Goal: Task Accomplishment & Management: Complete application form

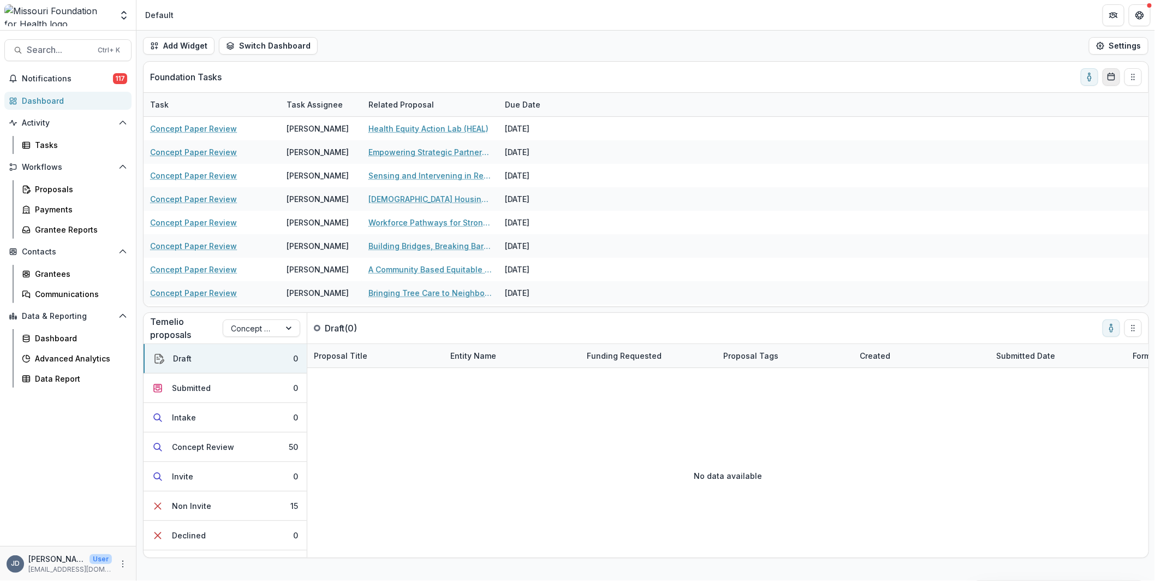
click at [1118, 77] on button "Calendar" at bounding box center [1110, 76] width 17 height 17
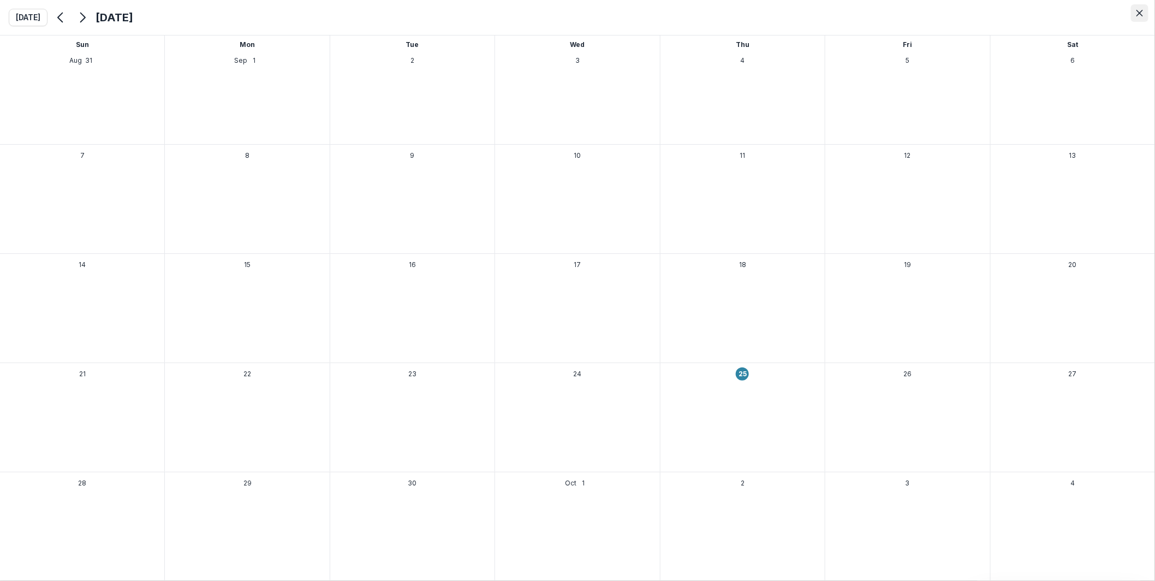
click at [1137, 8] on button "Close" at bounding box center [1139, 12] width 17 height 17
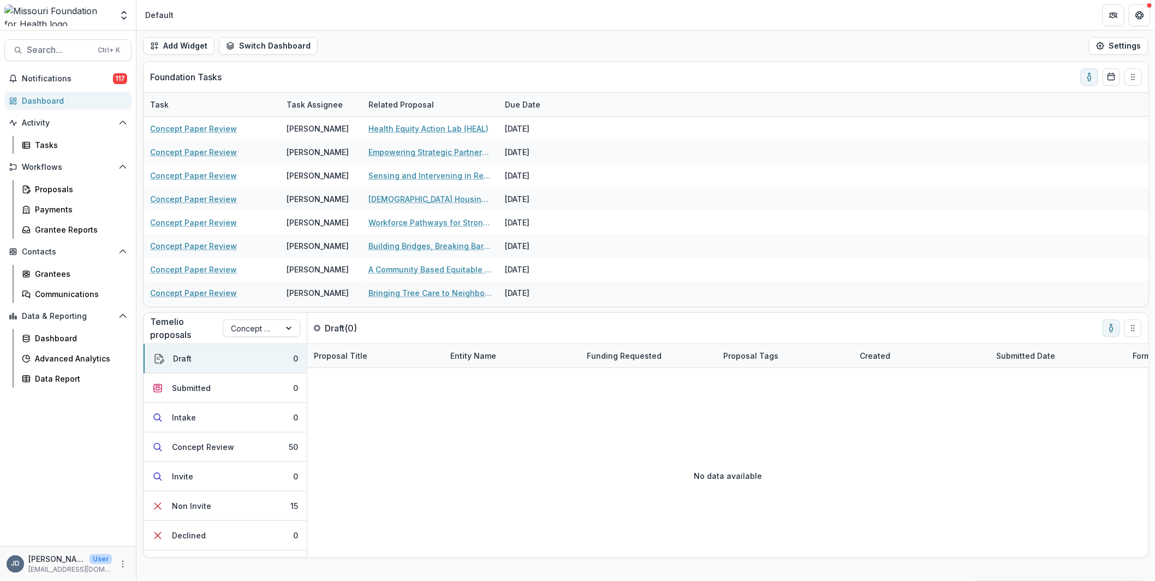
drag, startPoint x: 1132, startPoint y: 79, endPoint x: 545, endPoint y: 74, distance: 587.2
click at [545, 74] on div "Foundation Tasks" at bounding box center [637, 77] width 974 height 31
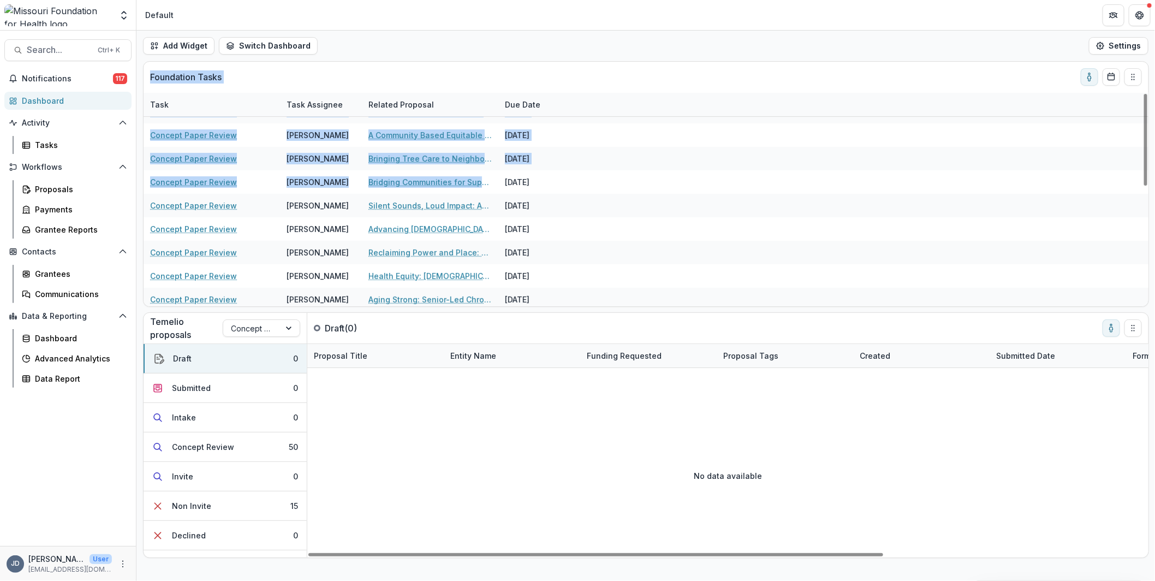
scroll to position [279, 0]
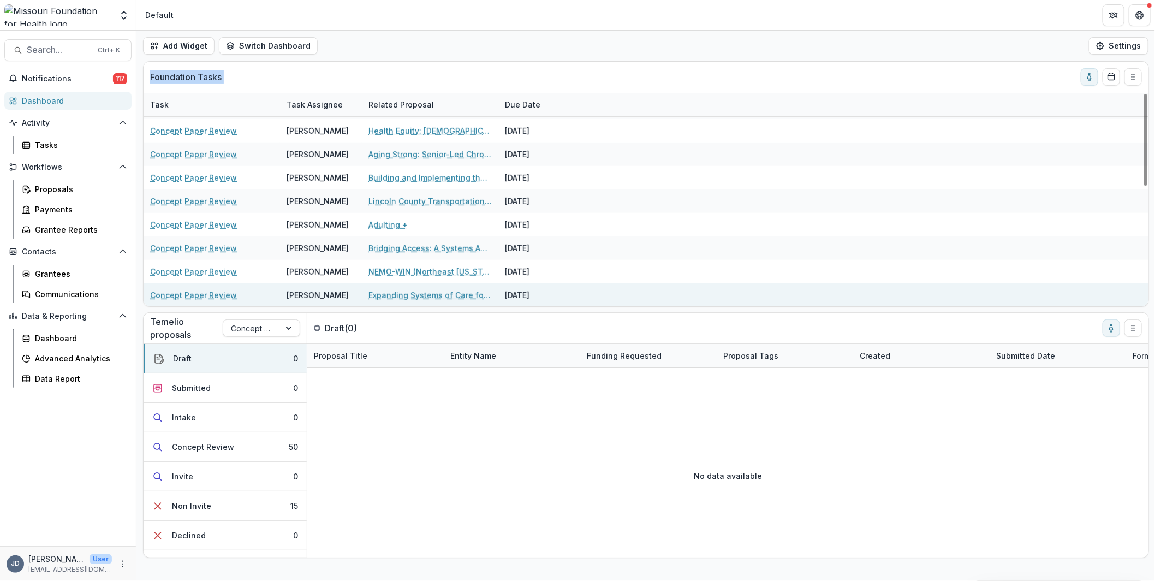
drag, startPoint x: 148, startPoint y: 71, endPoint x: 563, endPoint y: 300, distance: 473.8
click at [563, 300] on div "Foundation Tasks Task Task Assignee Related Proposal Due Date Concept Paper Rev…" at bounding box center [646, 184] width 1005 height 244
copy div "Foundation Tasks Task Task Assignee Related Proposal Due Date Concept Paper Rev…"
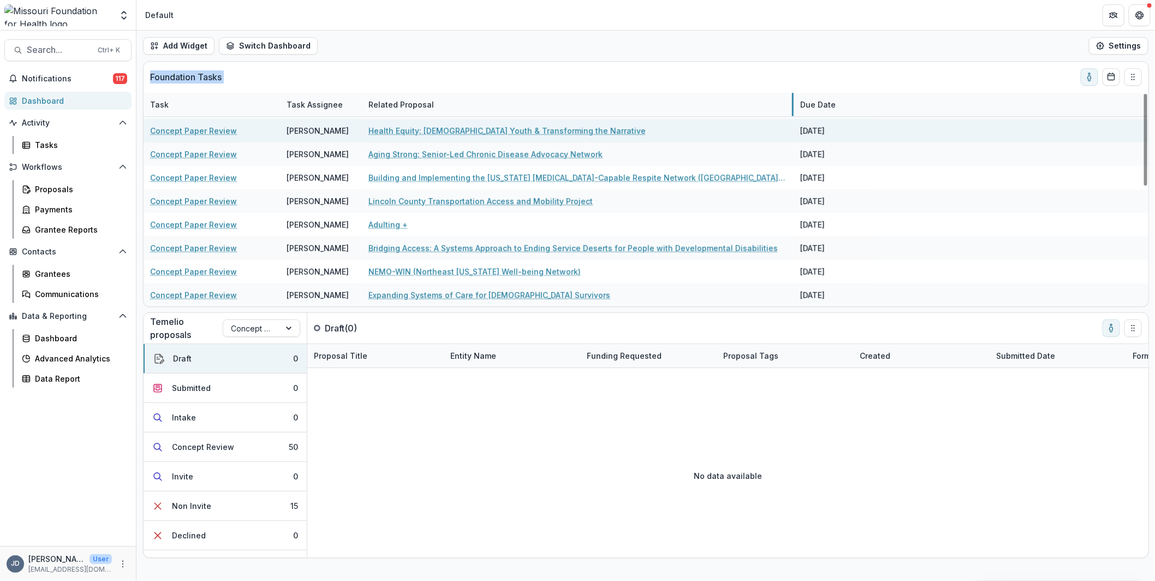
click at [792, 127] on div "Health Equity: LGBTQ+ Youth & Transforming the Narrative" at bounding box center [578, 130] width 432 height 23
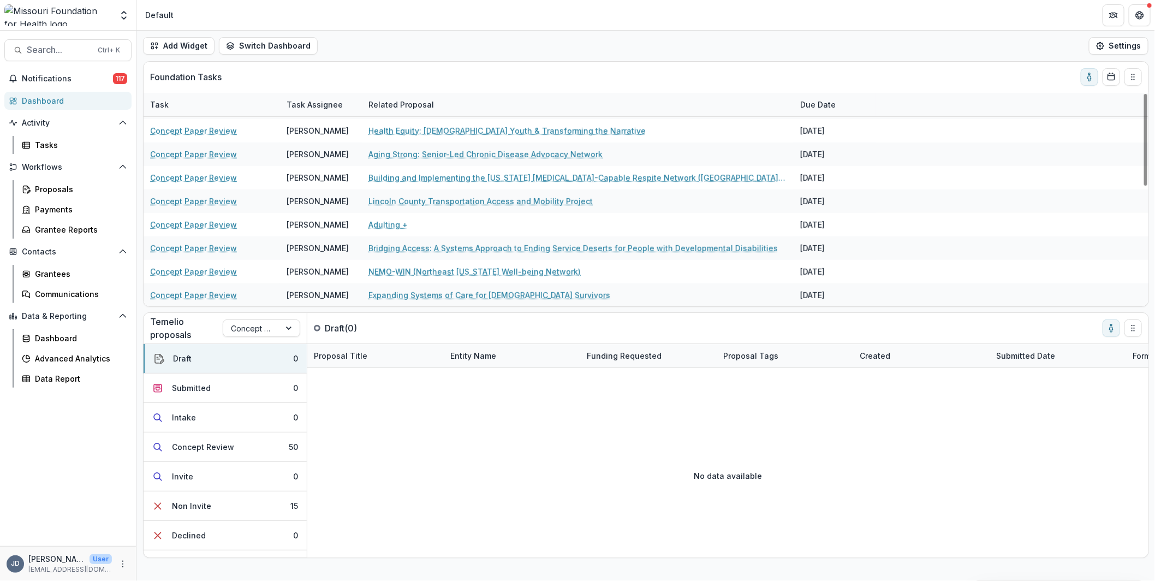
click at [572, 51] on div "Add Widget Switch Dashboard DLS Dashboard Default New Dashboard Settings" at bounding box center [645, 46] width 1018 height 31
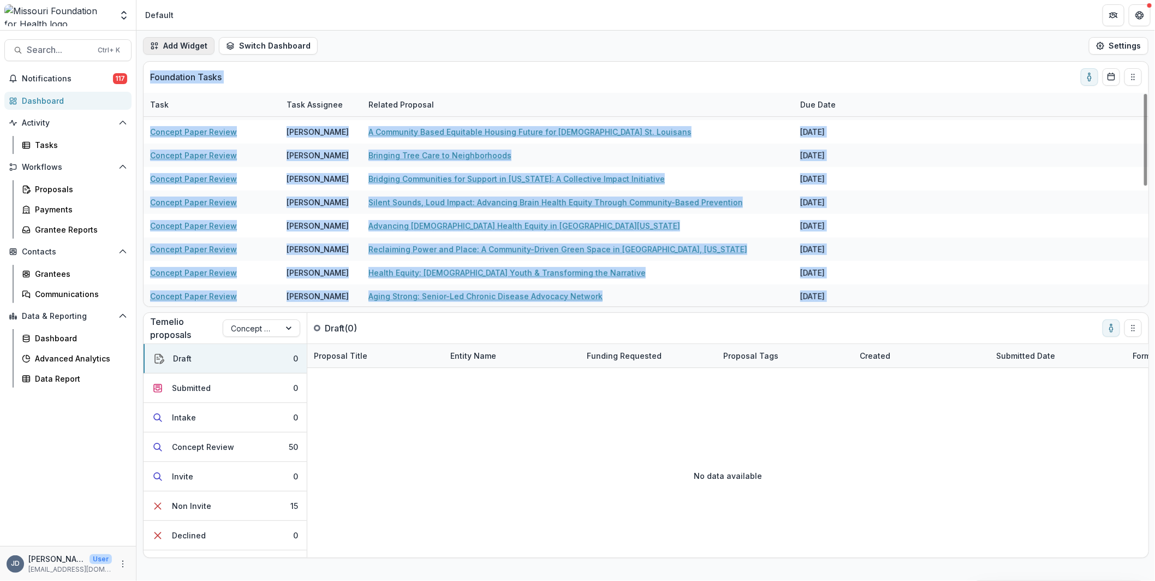
scroll to position [0, 0]
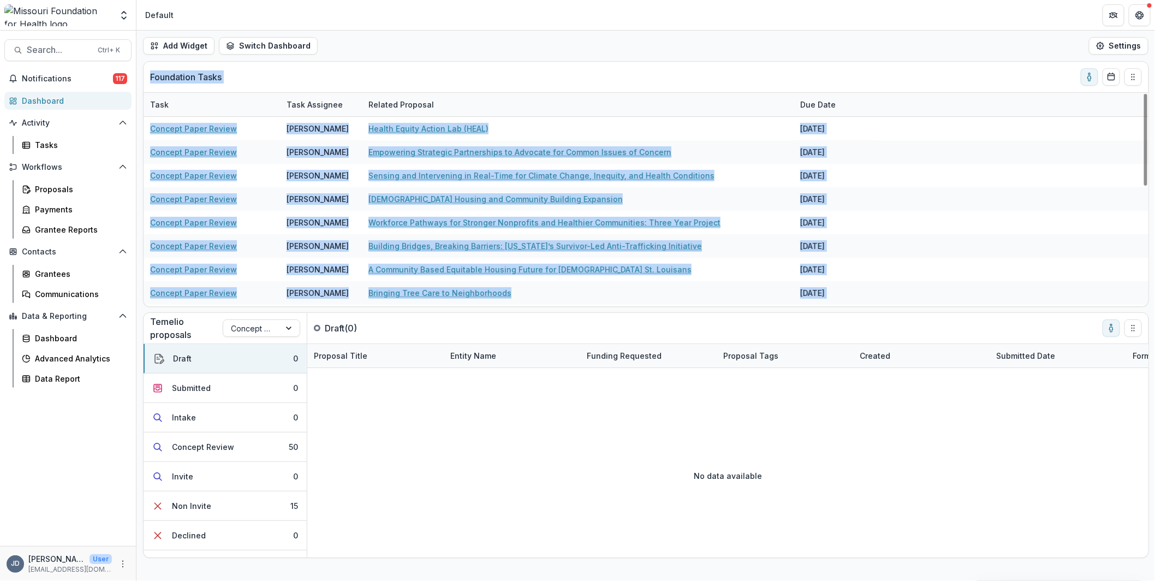
drag, startPoint x: 1132, startPoint y: 296, endPoint x: 145, endPoint y: 77, distance: 1011.1
click at [145, 77] on div "Foundation Tasks Task Task Assignee Related Proposal Due Date Concept Paper Rev…" at bounding box center [646, 184] width 1005 height 244
copy div "Foundation Tasks Task Task Assignee Related Proposal Due Date Concept Paper Rev…"
click at [636, 73] on div "Foundation Tasks" at bounding box center [637, 77] width 974 height 31
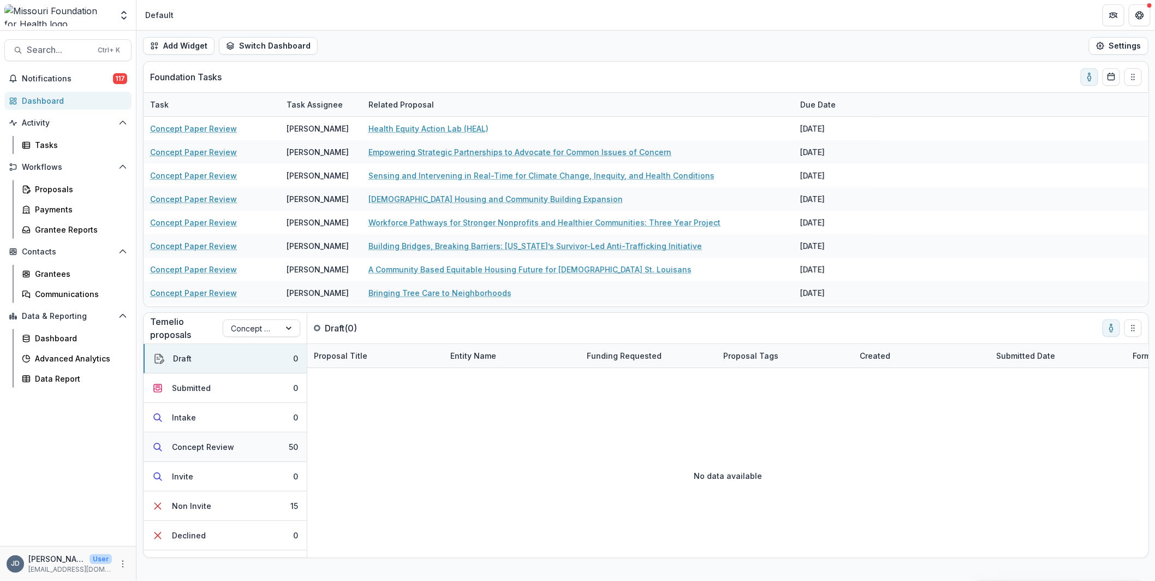
click at [197, 449] on div "Concept Review" at bounding box center [203, 446] width 62 height 11
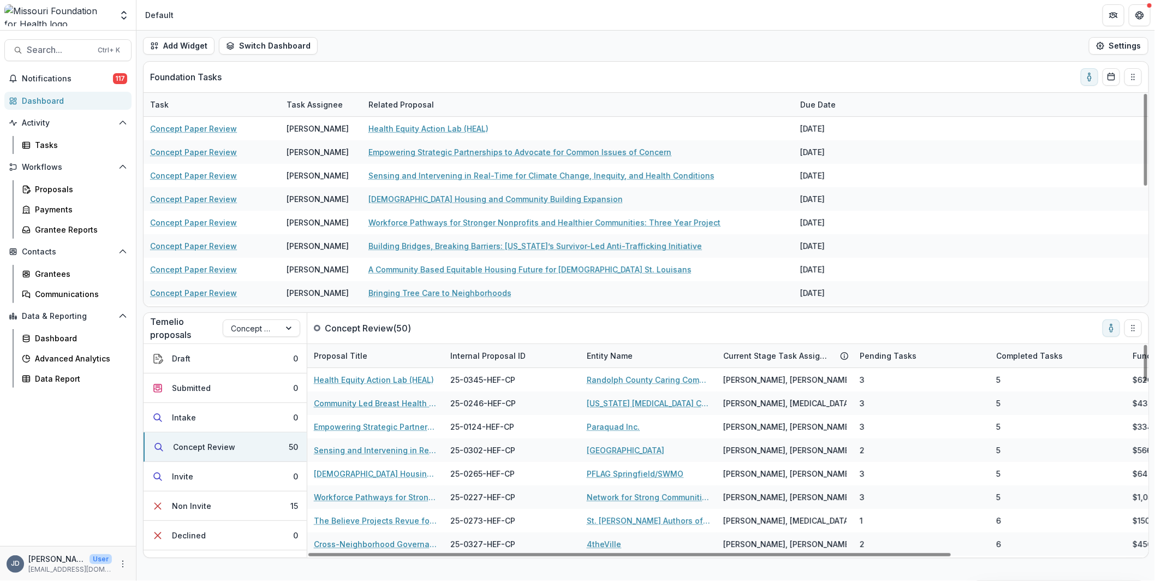
click at [45, 100] on div "Dashboard" at bounding box center [72, 100] width 101 height 11
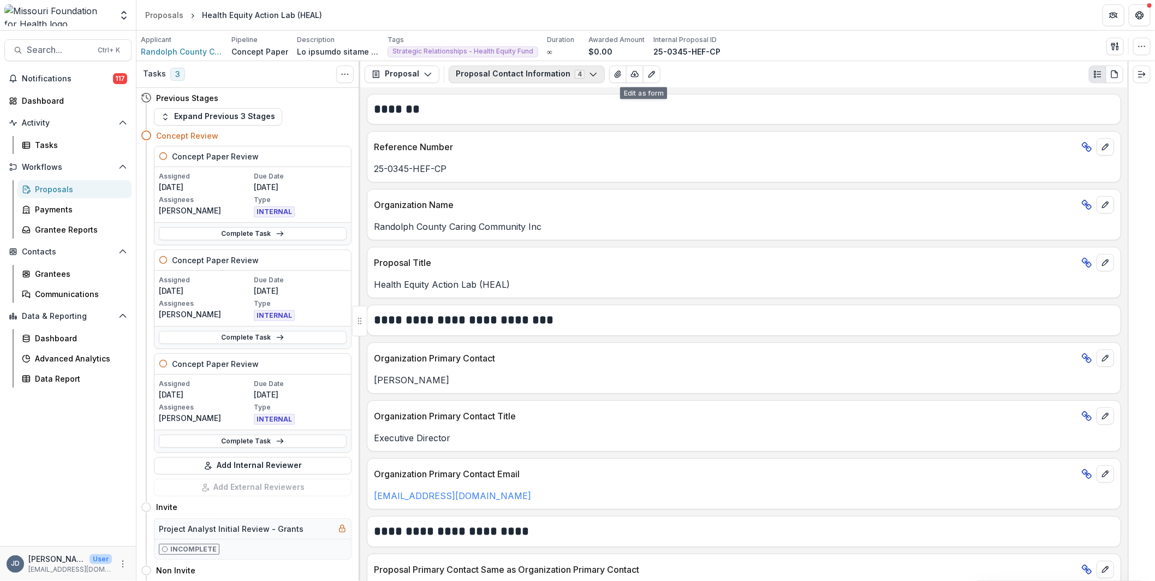
click at [589, 70] on icon "button" at bounding box center [593, 74] width 9 height 9
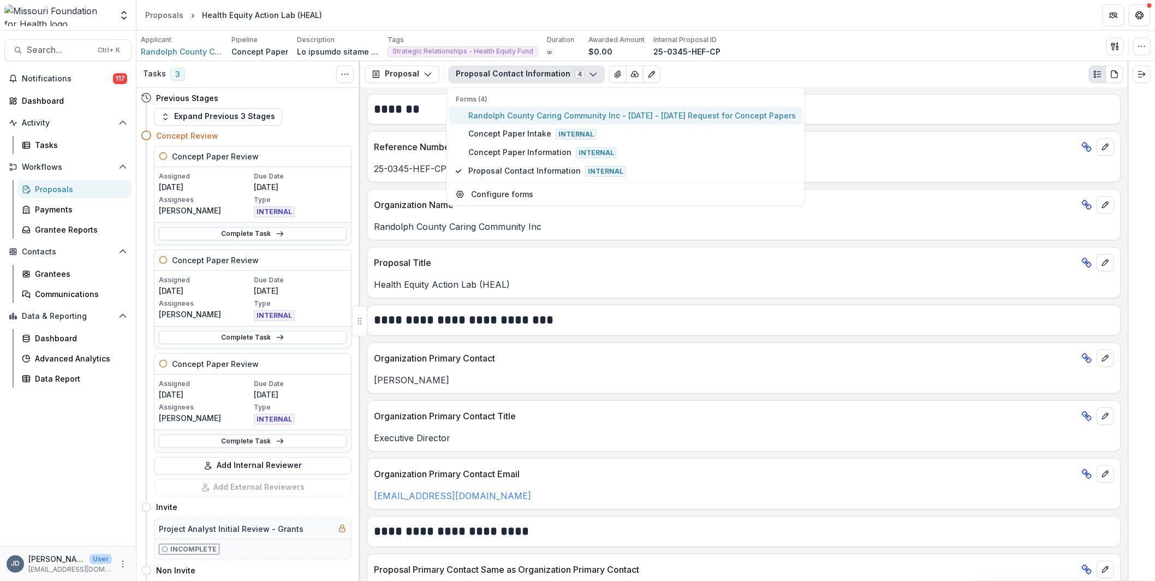
click at [565, 114] on span "Randolph County Caring Community Inc - 2025 - 2025 Request for Concept Papers" at bounding box center [631, 115] width 327 height 11
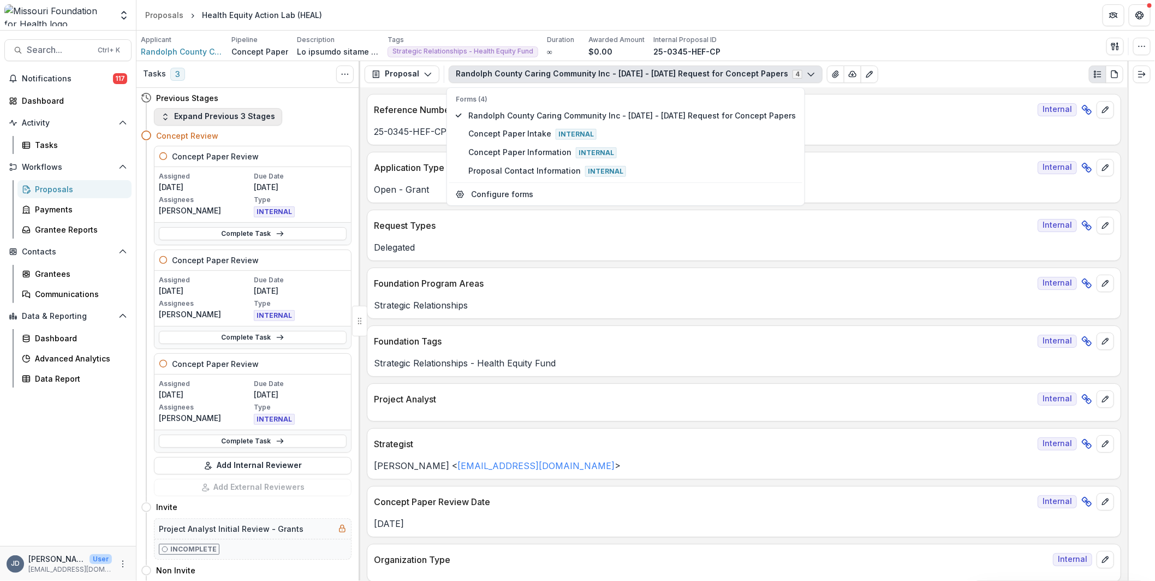
click at [230, 117] on button "Expand Previous 3 Stages" at bounding box center [218, 116] width 128 height 17
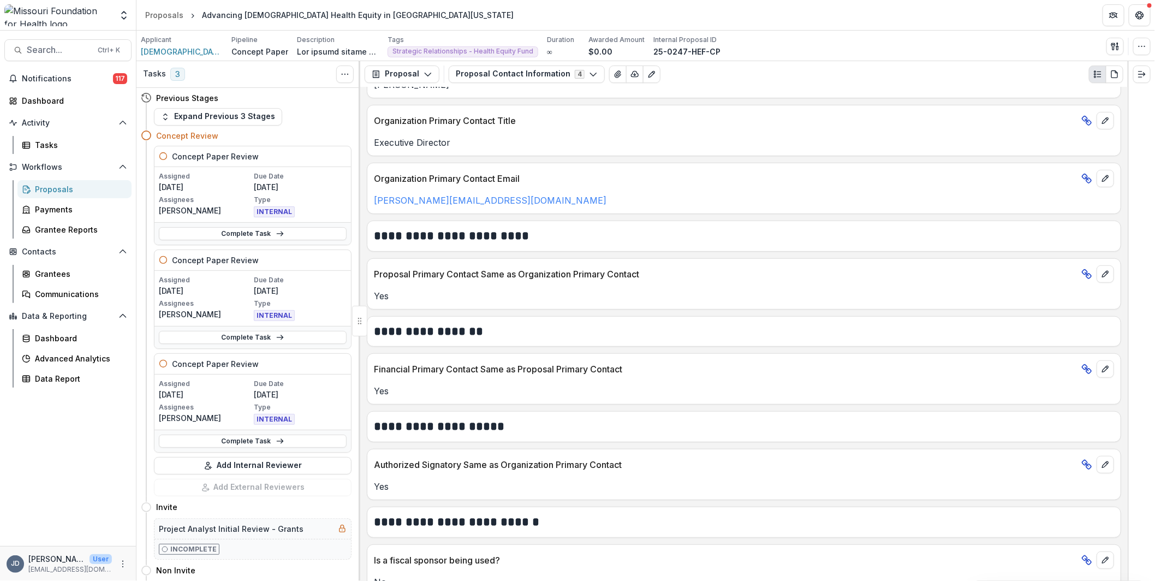
scroll to position [313, 0]
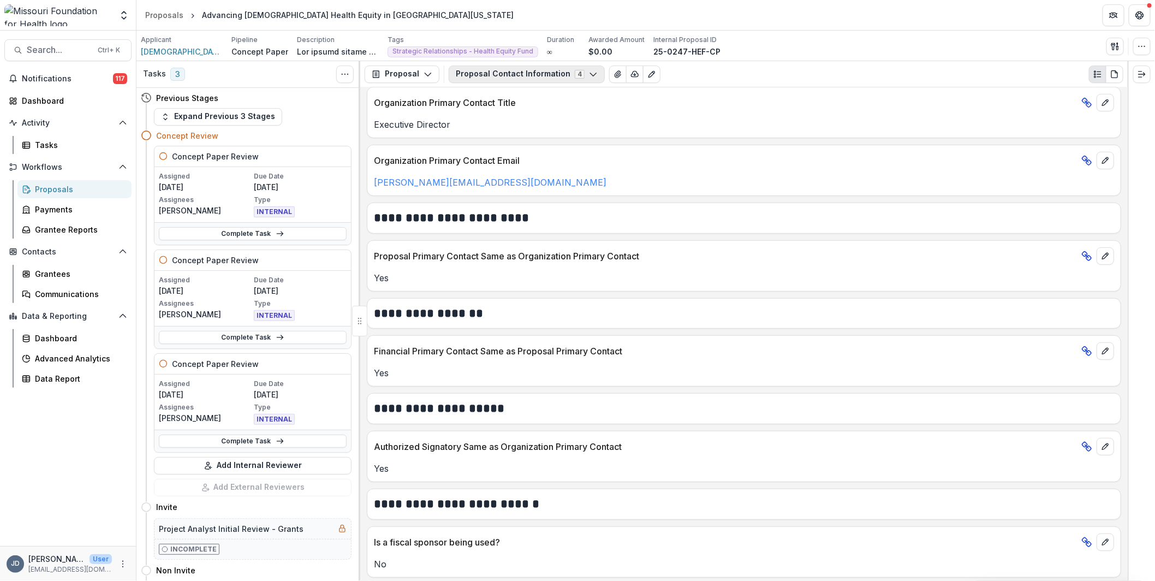
click at [533, 75] on button "Proposal Contact Information 4" at bounding box center [527, 73] width 156 height 17
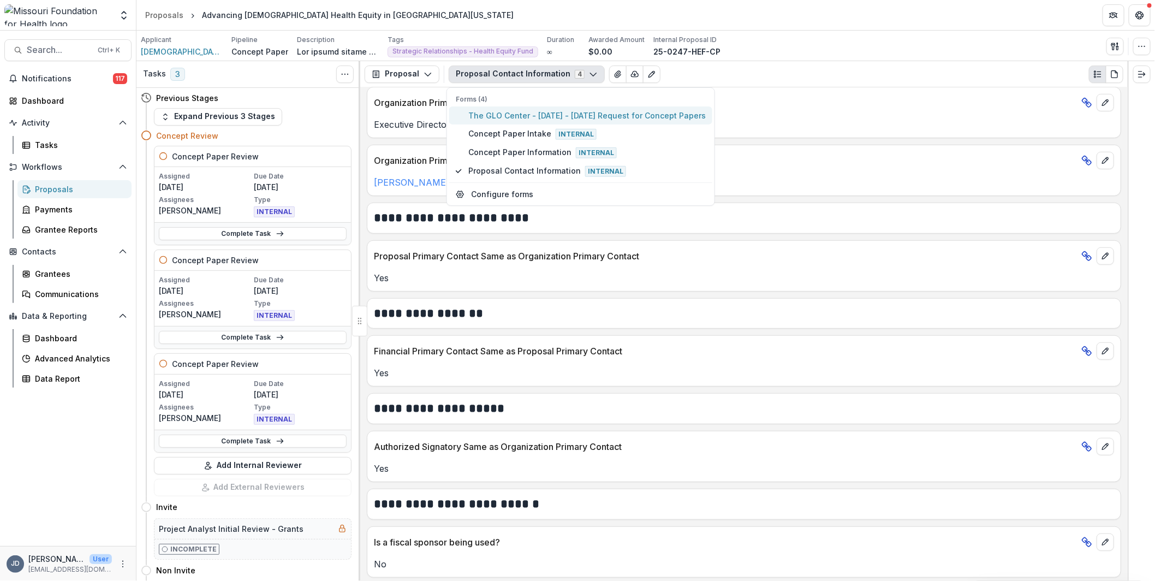
click at [546, 117] on span "The GLO Center - 2025 - 2025 Request for Concept Papers" at bounding box center [586, 115] width 237 height 11
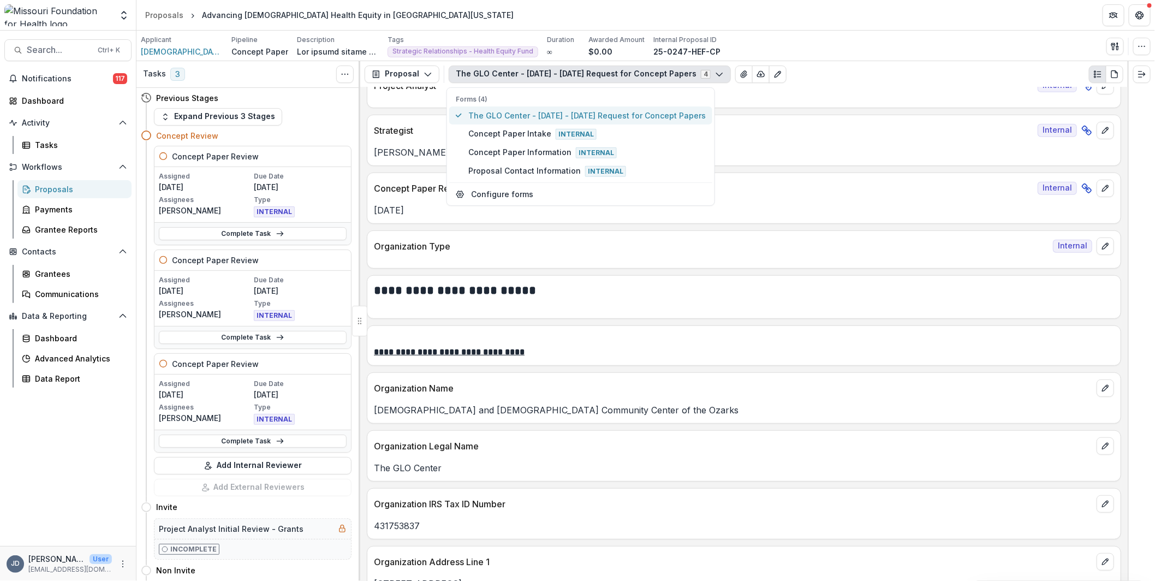
scroll to position [326, 0]
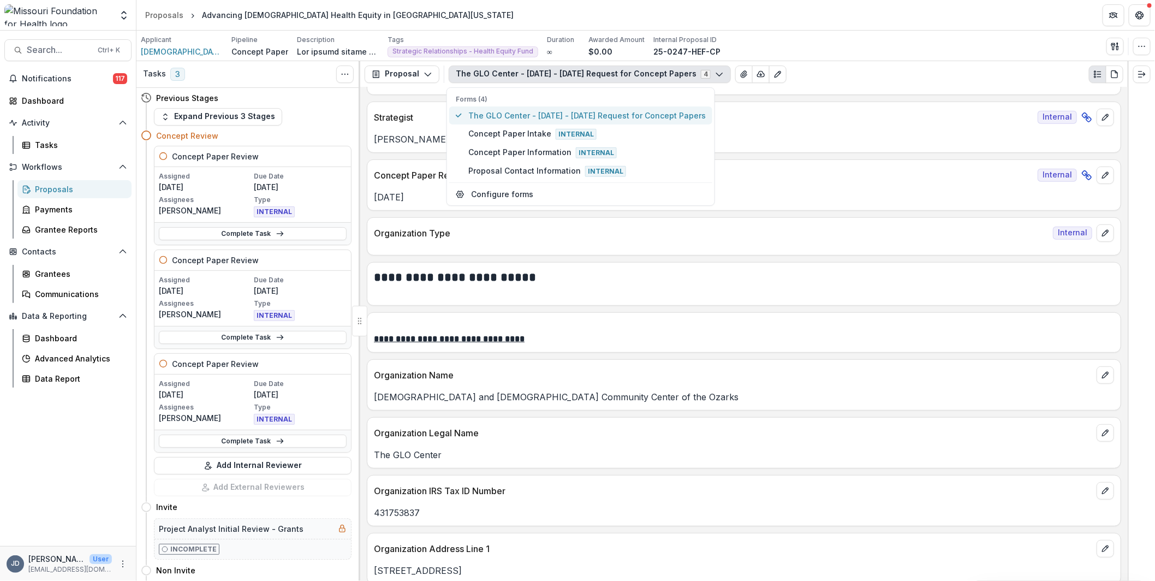
click at [539, 112] on span "The GLO Center - 2025 - 2025 Request for Concept Papers" at bounding box center [586, 115] width 237 height 11
click at [895, 91] on div "Project Analyst Internal" at bounding box center [744, 76] width 754 height 38
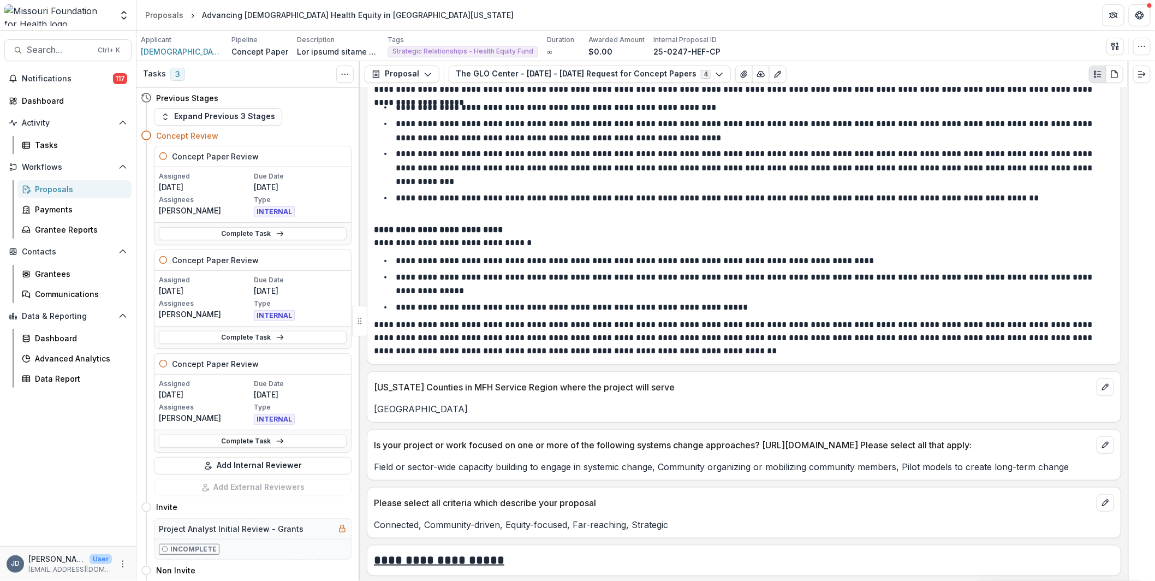
scroll to position [2727, 0]
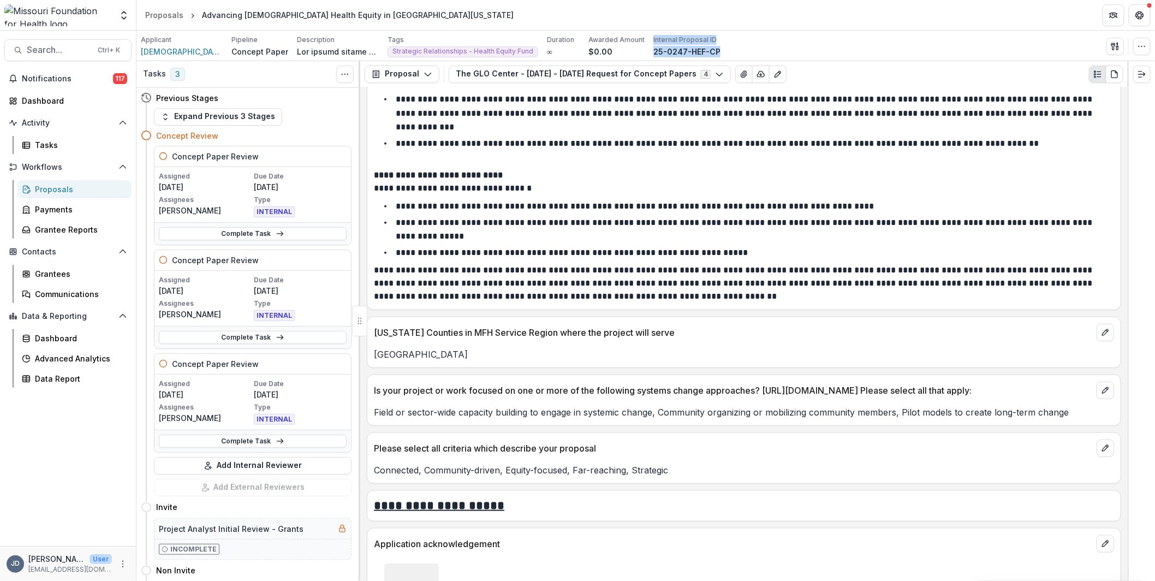
drag, startPoint x: 729, startPoint y: 49, endPoint x: 625, endPoint y: 49, distance: 104.2
click at [625, 49] on div "Applicant Gay and Lesbian Community Center of the Ozarks Pipeline Concept Paper…" at bounding box center [645, 46] width 1009 height 22
copy div "Internal Proposal ID 25-0247-HEF-CP"
click at [873, 1] on header "Proposals Advancing LGBTQ+ Health Equity in Rural Southwest Missouri" at bounding box center [645, 15] width 1018 height 30
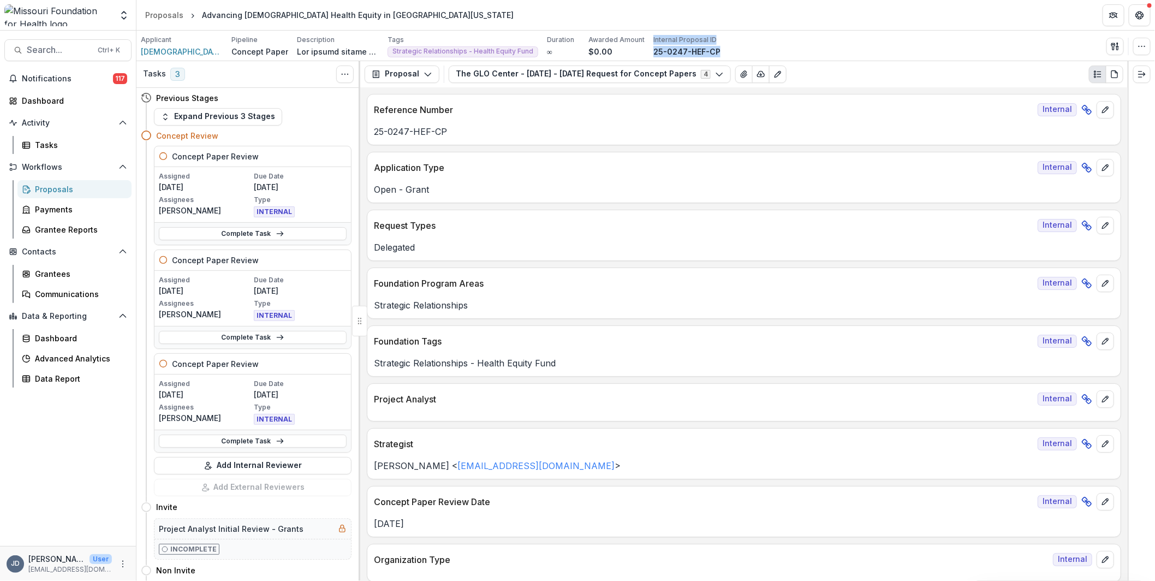
drag, startPoint x: 646, startPoint y: 38, endPoint x: 729, endPoint y: 50, distance: 84.3
click at [729, 50] on div "Applicant Gay and Lesbian Community Center of the Ozarks Pipeline Concept Paper…" at bounding box center [645, 46] width 1009 height 22
copy div "Internal Proposal ID 25-0247-HEF-CP"
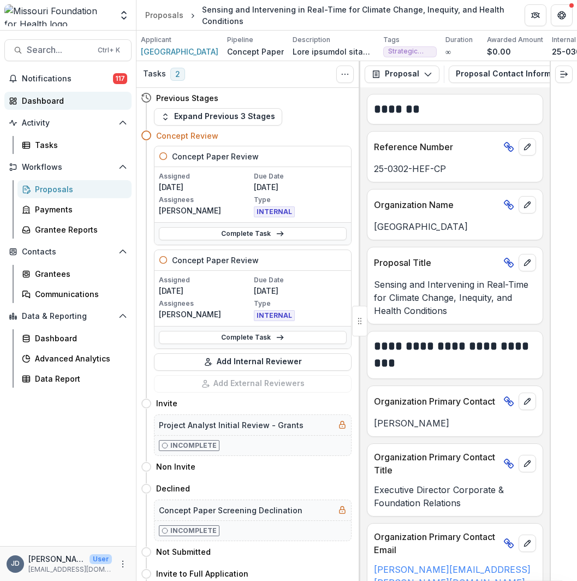
click at [52, 98] on div "Dashboard" at bounding box center [72, 100] width 101 height 11
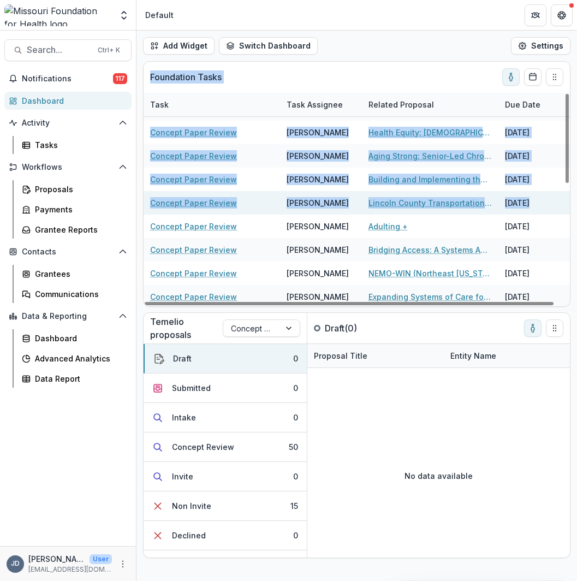
scroll to position [279, 0]
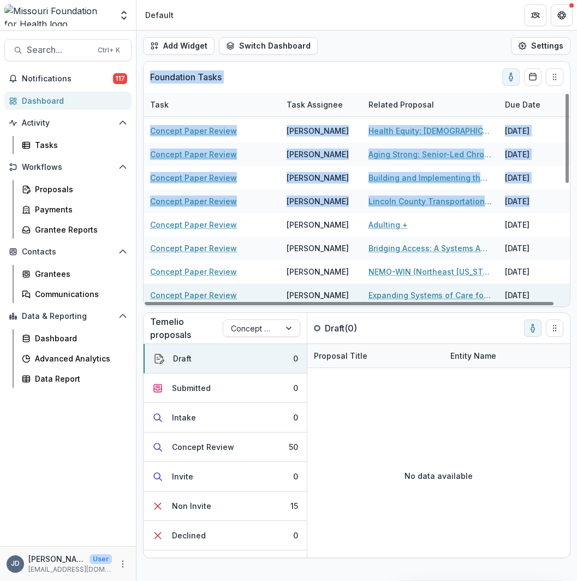
drag, startPoint x: 151, startPoint y: 73, endPoint x: 549, endPoint y: 294, distance: 455.3
click at [552, 295] on div "Foundation Tasks Task Task Assignee Related Proposal Due Date Concept Paper Rev…" at bounding box center [357, 184] width 426 height 244
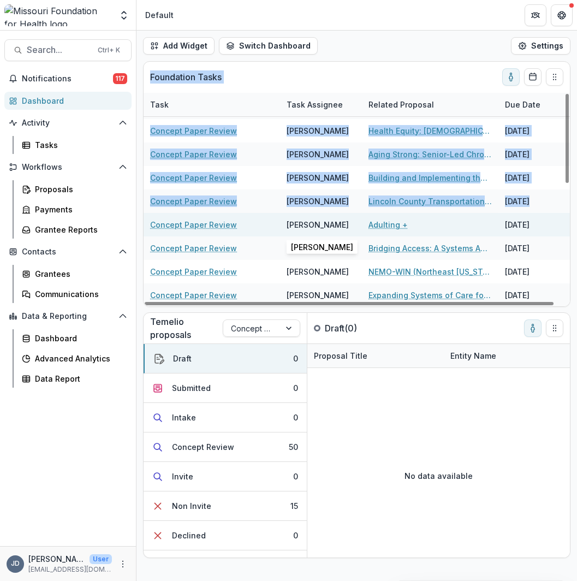
copy div "Loremipsum Dolor Sita Cons Adipisci Elitsed Doeiusmo Tem Inci Utlabor Etdol Mag…"
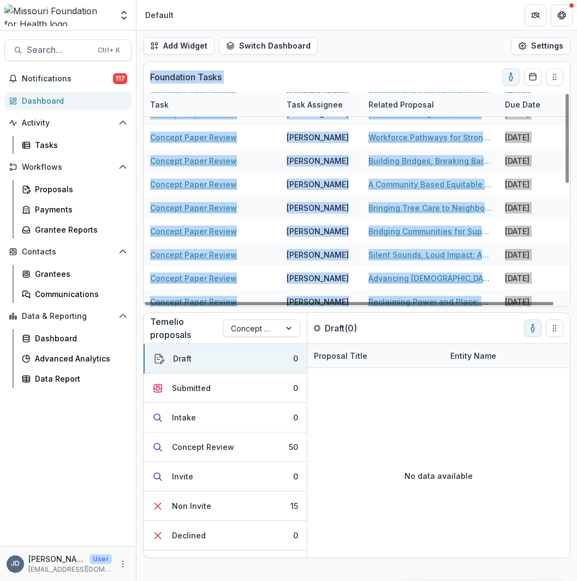
scroll to position [0, 0]
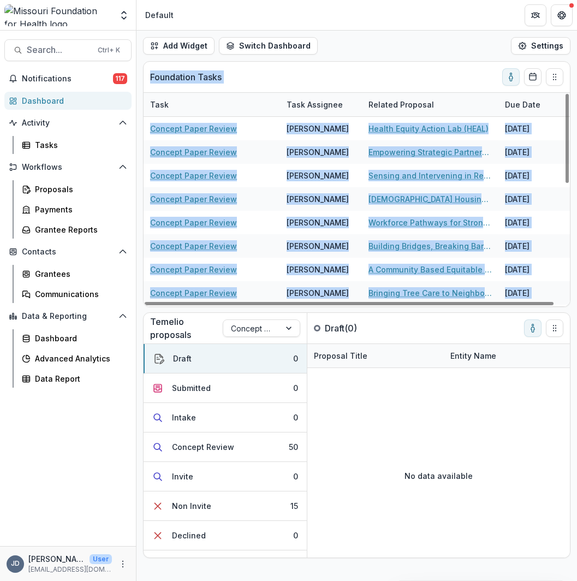
click at [337, 68] on div "Foundation Tasks" at bounding box center [348, 77] width 396 height 31
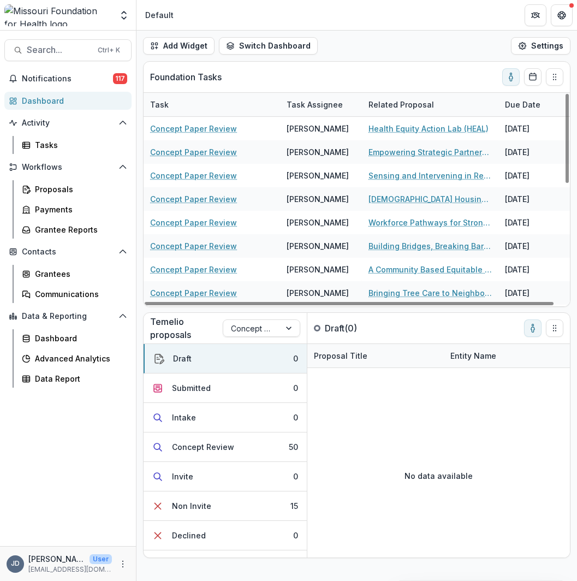
drag, startPoint x: 427, startPoint y: 128, endPoint x: 392, endPoint y: 30, distance: 104.1
click at [392, 30] on div "Team Settings Default" at bounding box center [288, 15] width 577 height 31
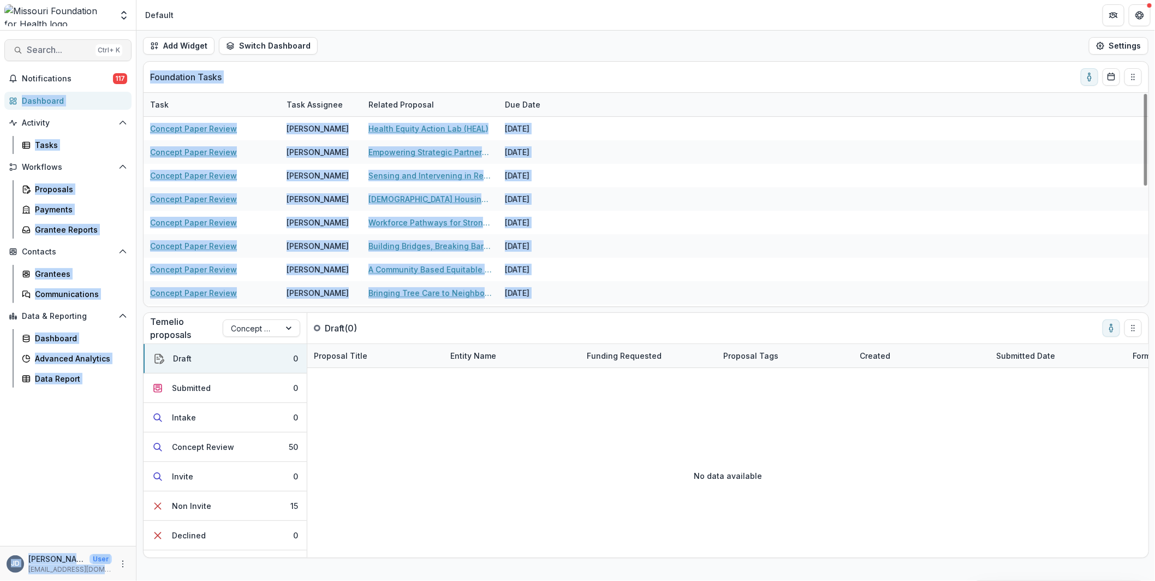
drag, startPoint x: 638, startPoint y: 301, endPoint x: 106, endPoint y: 45, distance: 590.4
click at [106, 45] on main "Search... Ctrl + K Notifications 117 Dashboard Activity Tasks Workflows Proposa…" at bounding box center [577, 306] width 1155 height 550
click at [536, 76] on div "Foundation Tasks" at bounding box center [637, 77] width 974 height 31
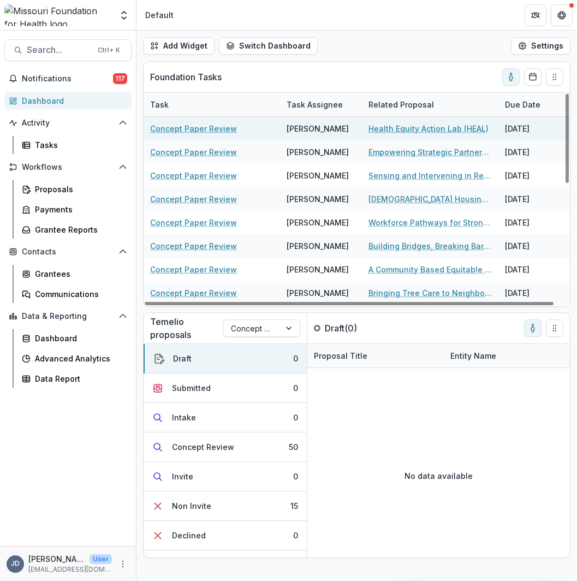
click at [445, 123] on link "Health Equity Action Lab (HEAL)" at bounding box center [428, 128] width 120 height 11
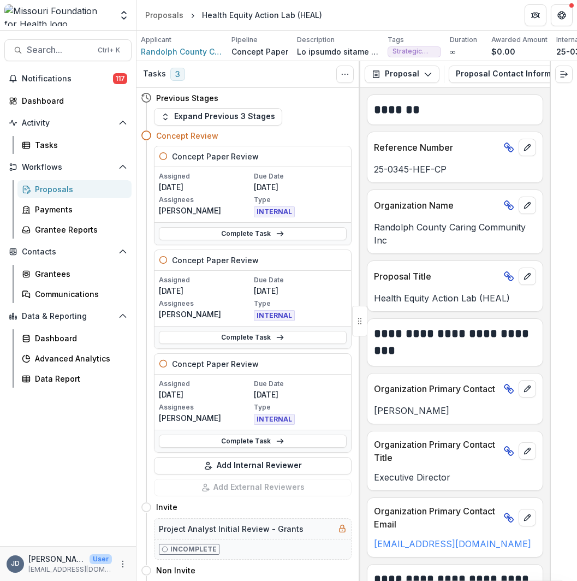
scroll to position [109, 0]
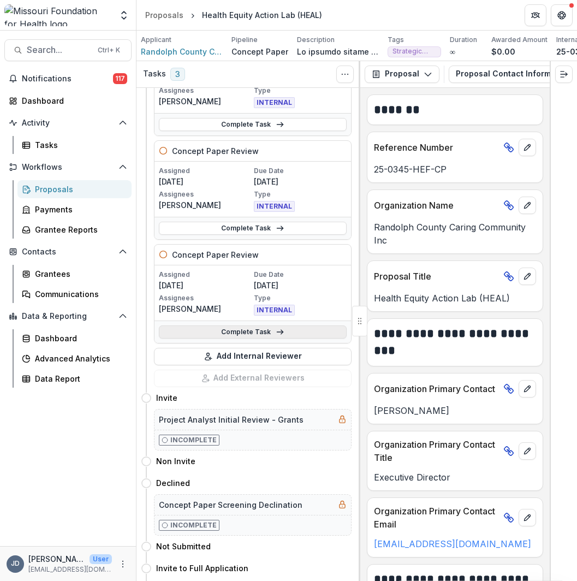
click at [244, 338] on link "Complete Task" at bounding box center [253, 331] width 188 height 13
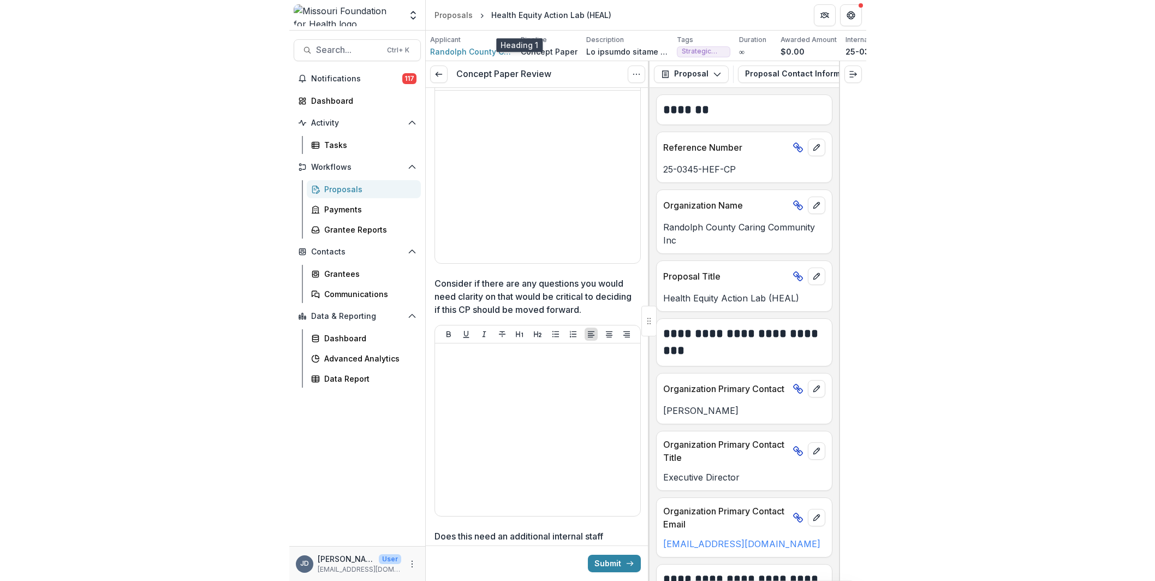
scroll to position [2233, 0]
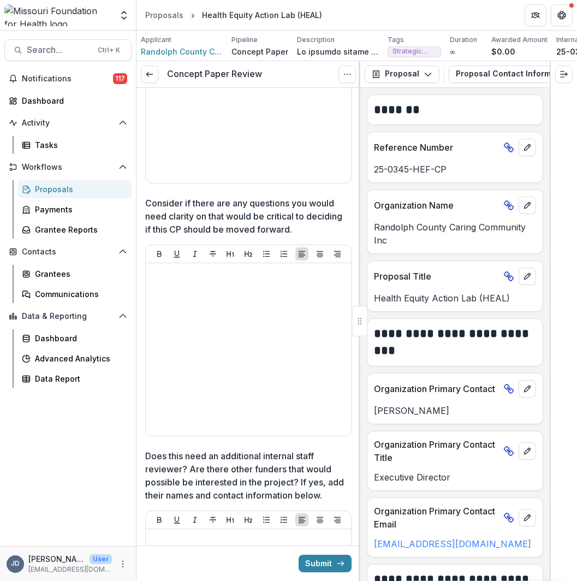
click at [365, 328] on div at bounding box center [359, 321] width 15 height 31
drag, startPoint x: 365, startPoint y: 328, endPoint x: 562, endPoint y: 320, distance: 197.7
click at [562, 320] on div "**********" at bounding box center [356, 320] width 440 height 519
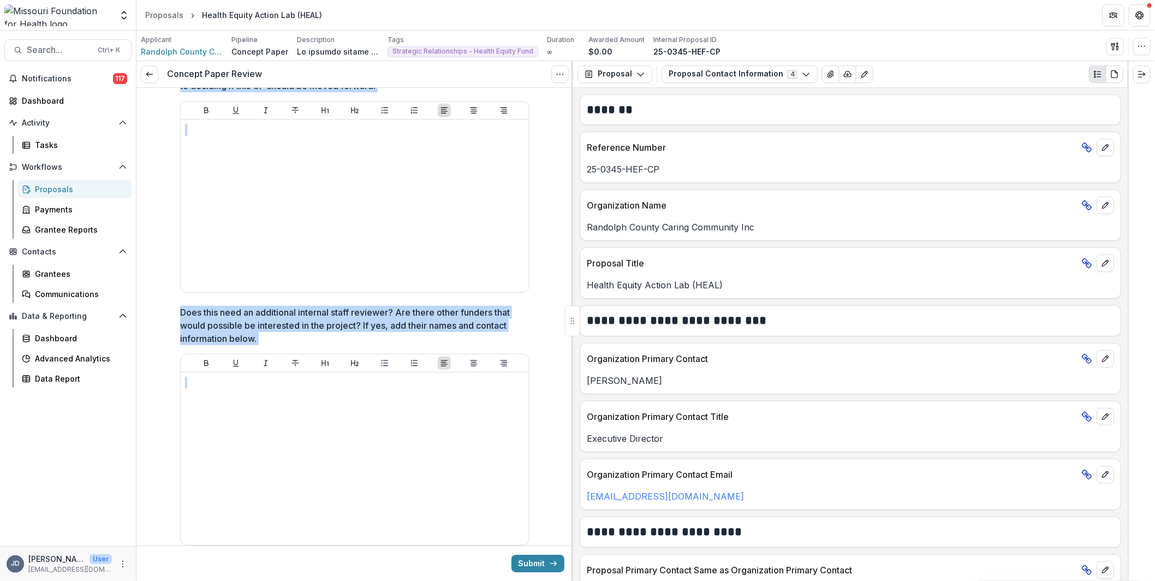
scroll to position [1899, 0]
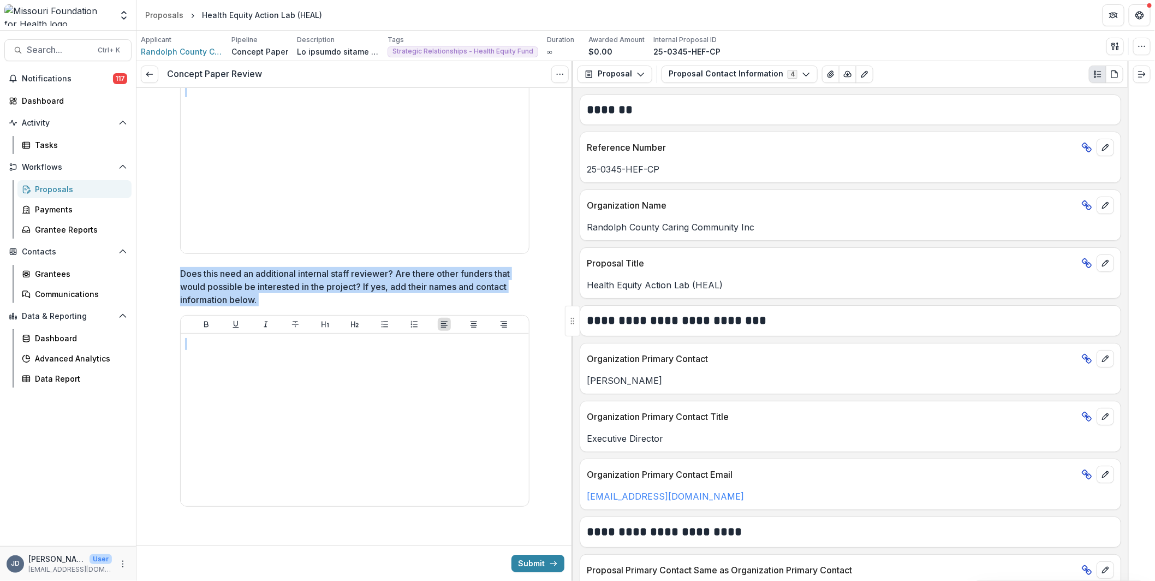
drag, startPoint x: 169, startPoint y: 98, endPoint x: 553, endPoint y: 523, distance: 573.7
copy div "**********"
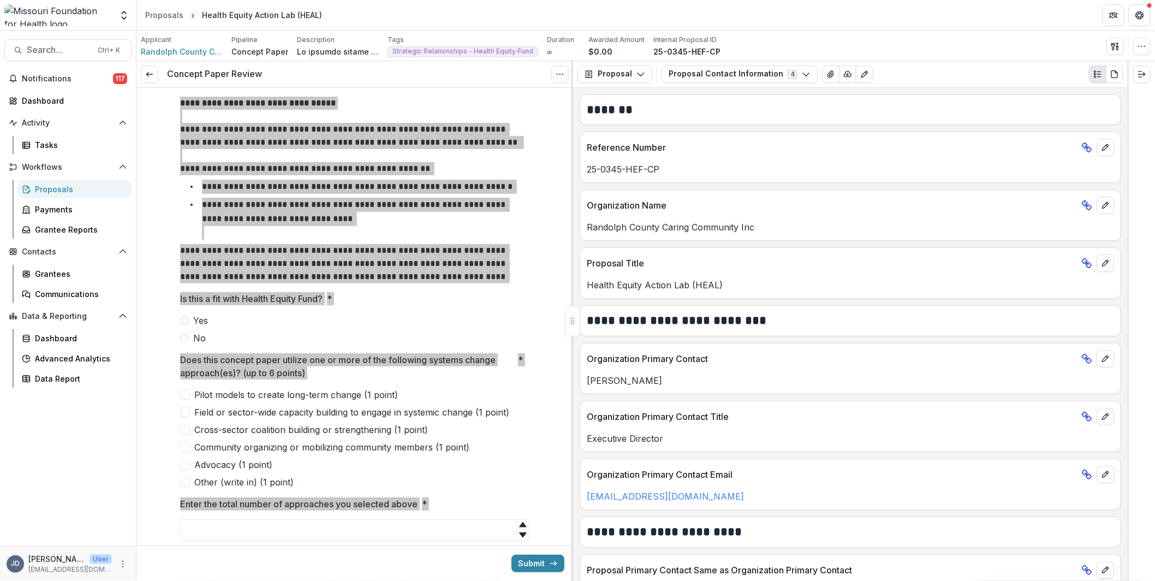
scroll to position [0, 0]
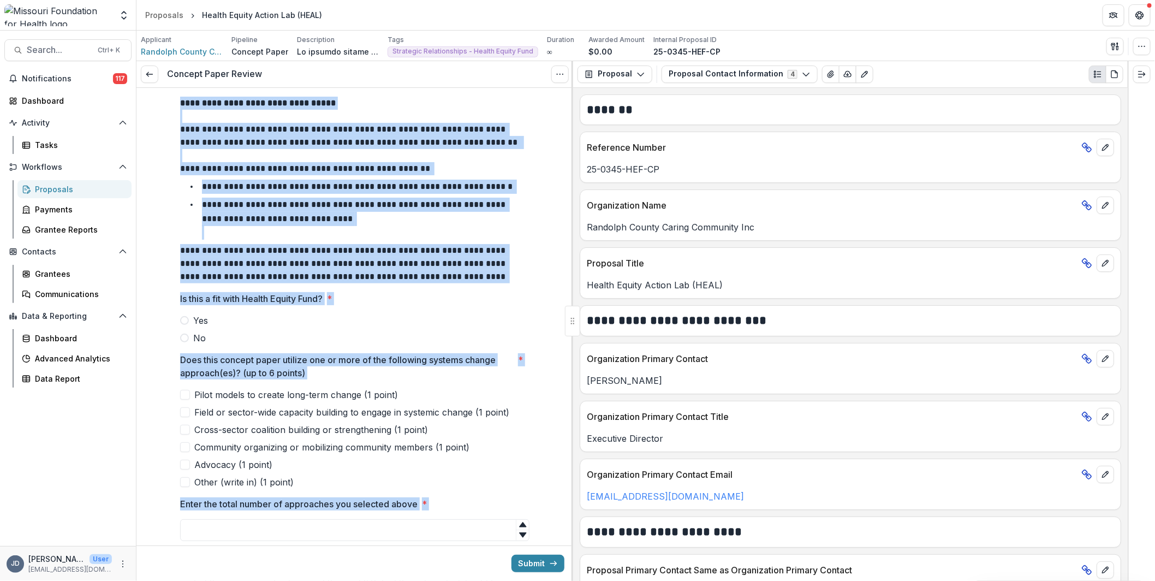
click at [313, 160] on p at bounding box center [354, 155] width 349 height 13
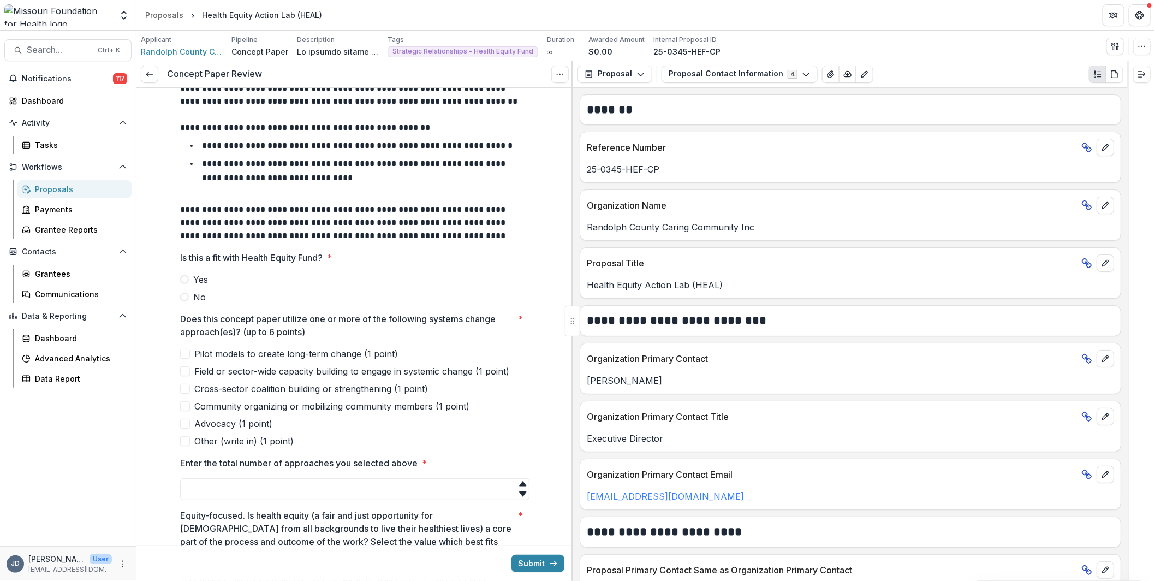
scroll to position [55, 0]
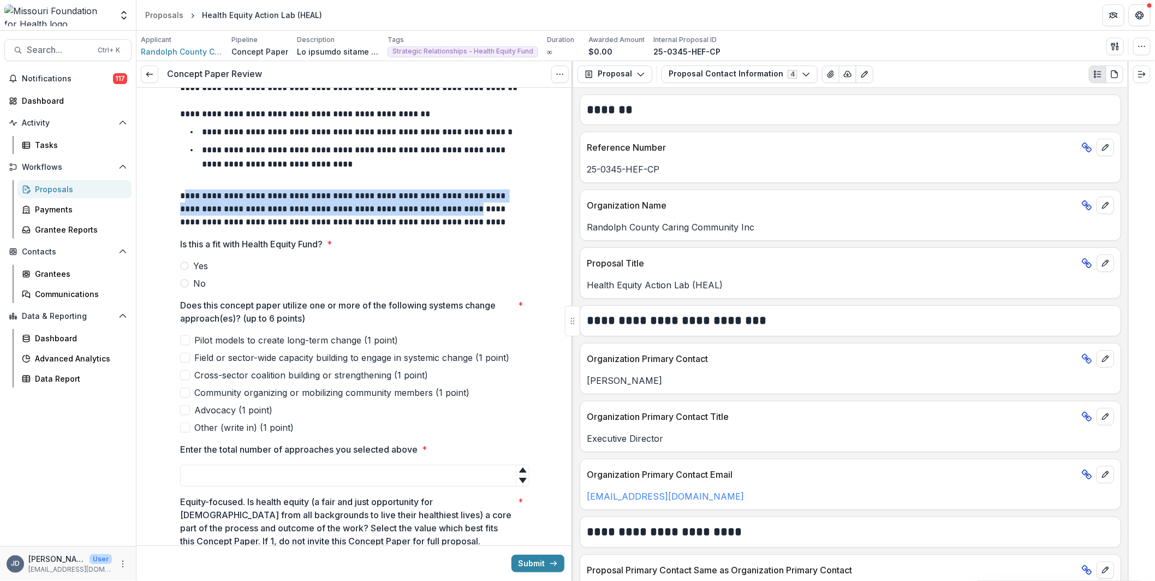
drag, startPoint x: 183, startPoint y: 194, endPoint x: 448, endPoint y: 204, distance: 264.9
click at [448, 204] on p "**********" at bounding box center [354, 208] width 349 height 39
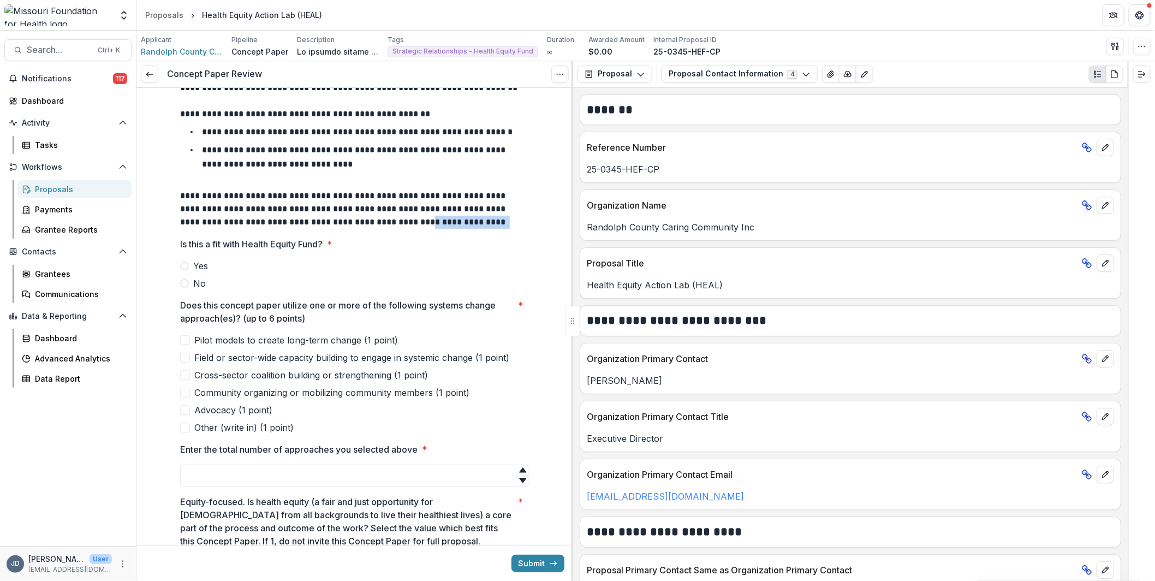
drag, startPoint x: 392, startPoint y: 220, endPoint x: 506, endPoint y: 223, distance: 114.6
click at [506, 223] on p "**********" at bounding box center [354, 208] width 349 height 39
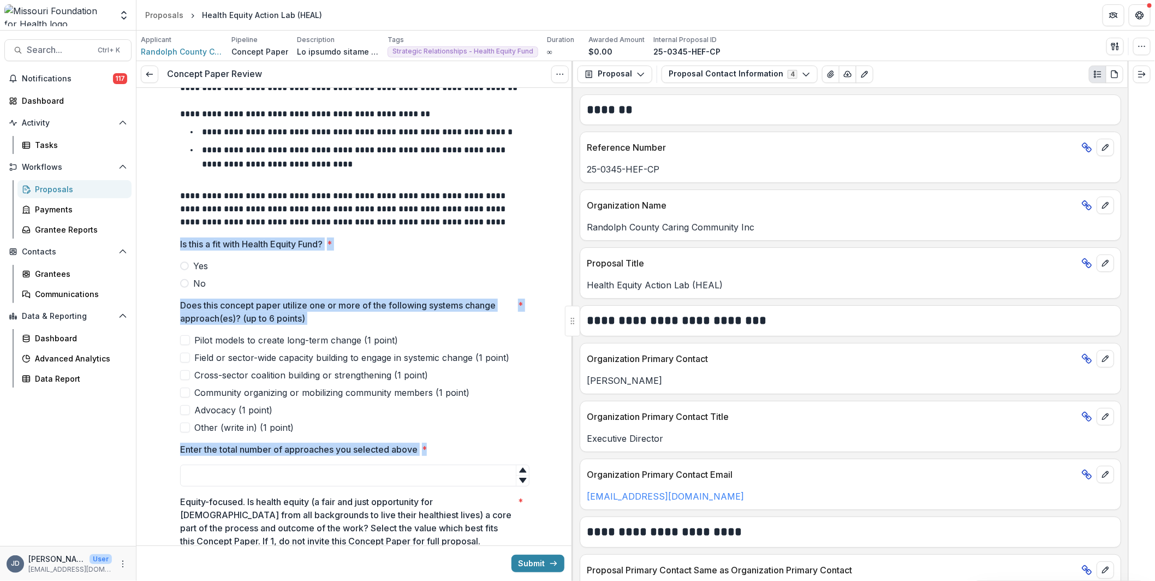
drag, startPoint x: 170, startPoint y: 245, endPoint x: 463, endPoint y: 448, distance: 356.5
click at [463, 448] on label "Enter the total number of approaches you selected above *" at bounding box center [351, 449] width 343 height 13
click at [463, 464] on input "Enter the total number of approaches you selected above *" at bounding box center [354, 475] width 349 height 22
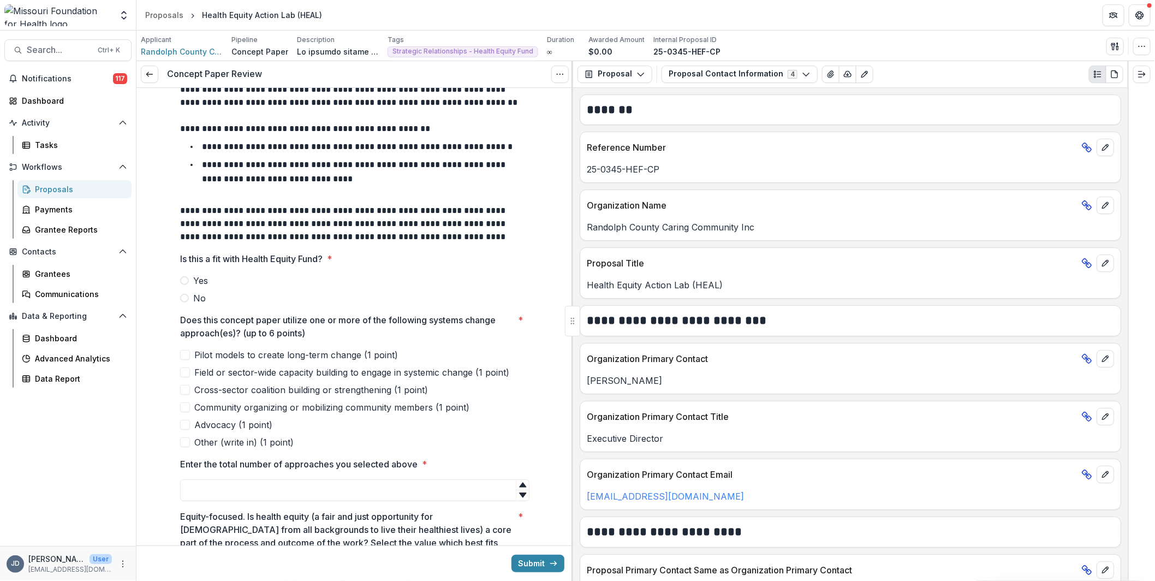
scroll to position [0, 0]
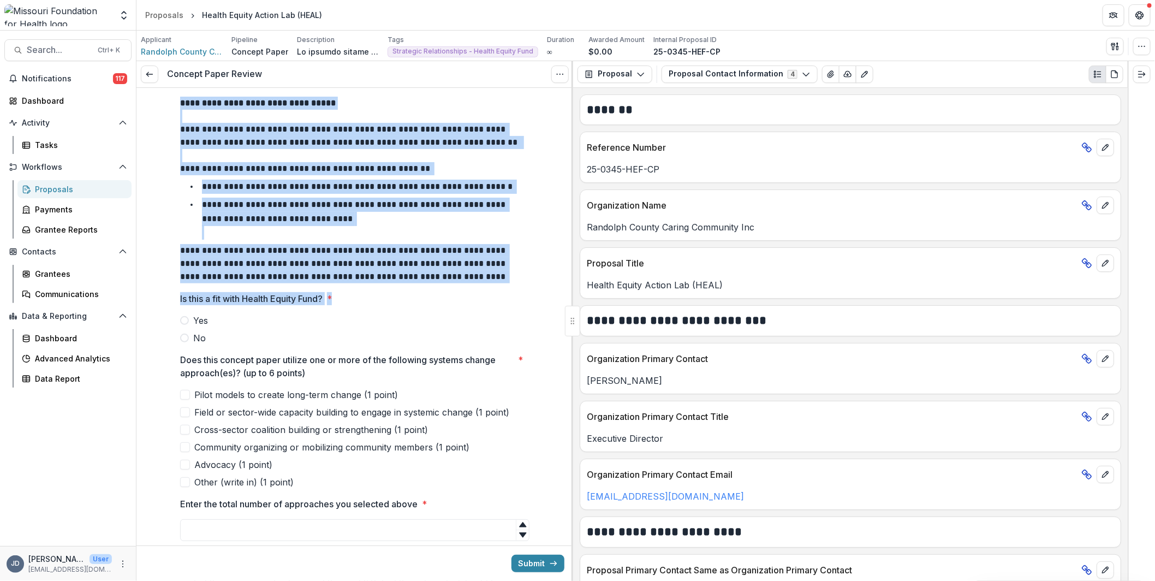
drag, startPoint x: 180, startPoint y: 100, endPoint x: 470, endPoint y: 303, distance: 354.4
click at [470, 303] on span "Is this a fit with Health Equity Fund? *" at bounding box center [351, 298] width 343 height 13
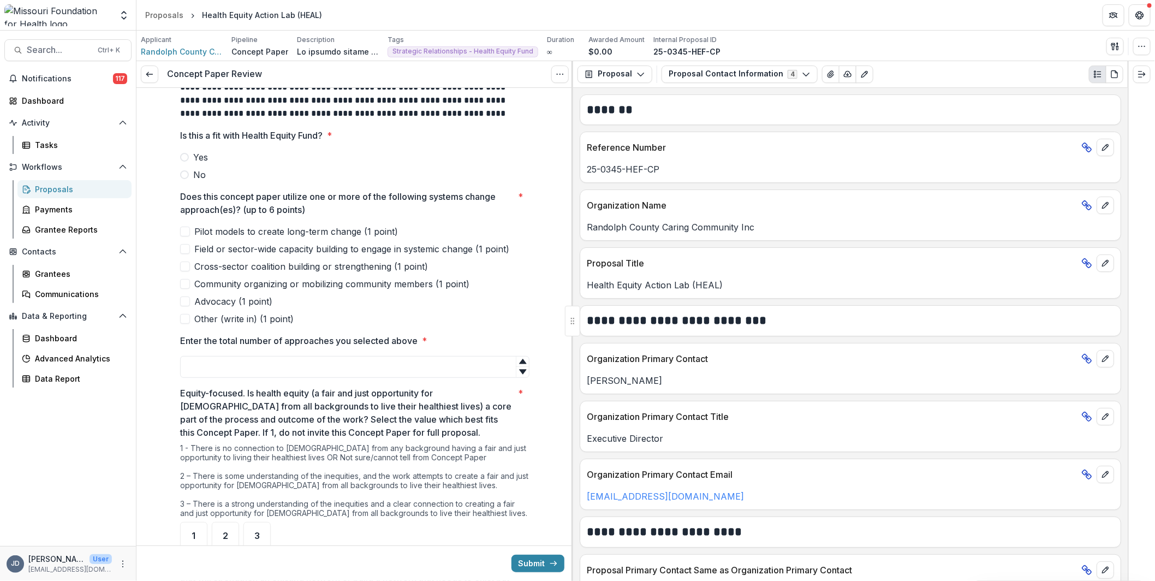
scroll to position [164, 0]
drag, startPoint x: 179, startPoint y: 194, endPoint x: 308, endPoint y: 318, distance: 179.1
click at [287, 322] on div "Does this concept paper utilize one or more of the following systems change app…" at bounding box center [354, 256] width 349 height 135
click at [342, 319] on label "Other (write in) (1 point)" at bounding box center [354, 318] width 349 height 13
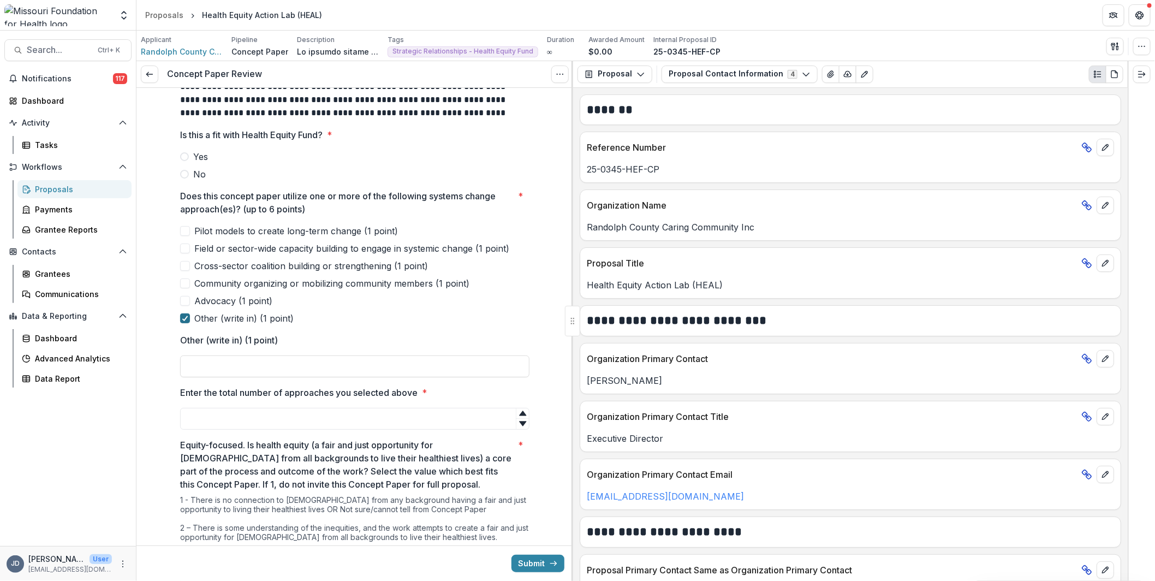
click at [184, 320] on icon at bounding box center [185, 317] width 7 height 5
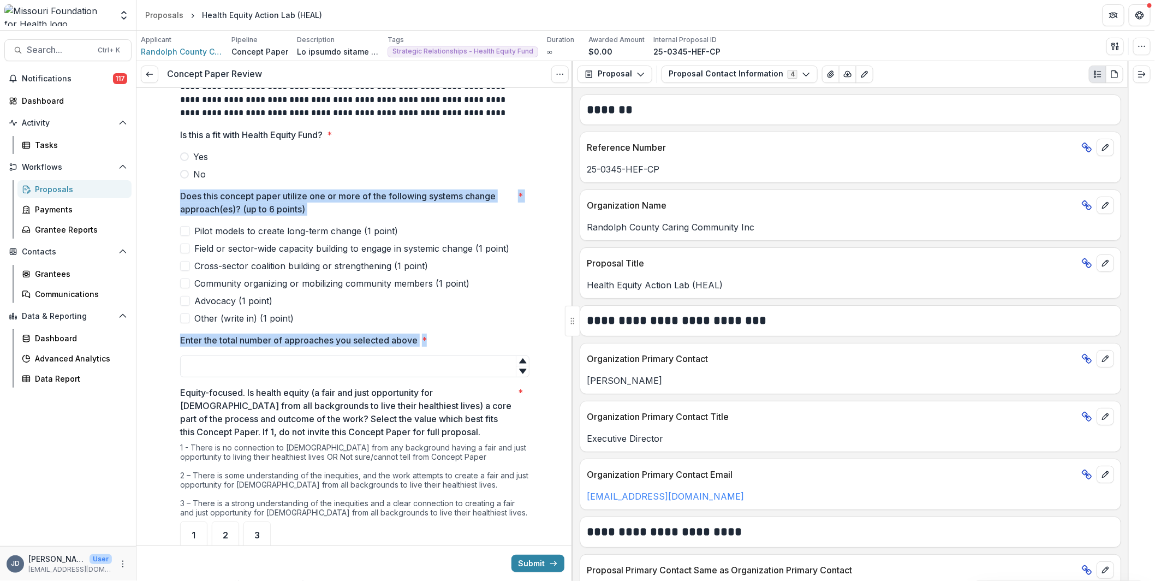
drag, startPoint x: 452, startPoint y: 342, endPoint x: 146, endPoint y: 187, distance: 342.9
copy div "Does this concept paper utilize one or more of the following systems change app…"
click at [446, 210] on p "Does this concept paper utilize one or more of the following systems change app…" at bounding box center [346, 202] width 333 height 26
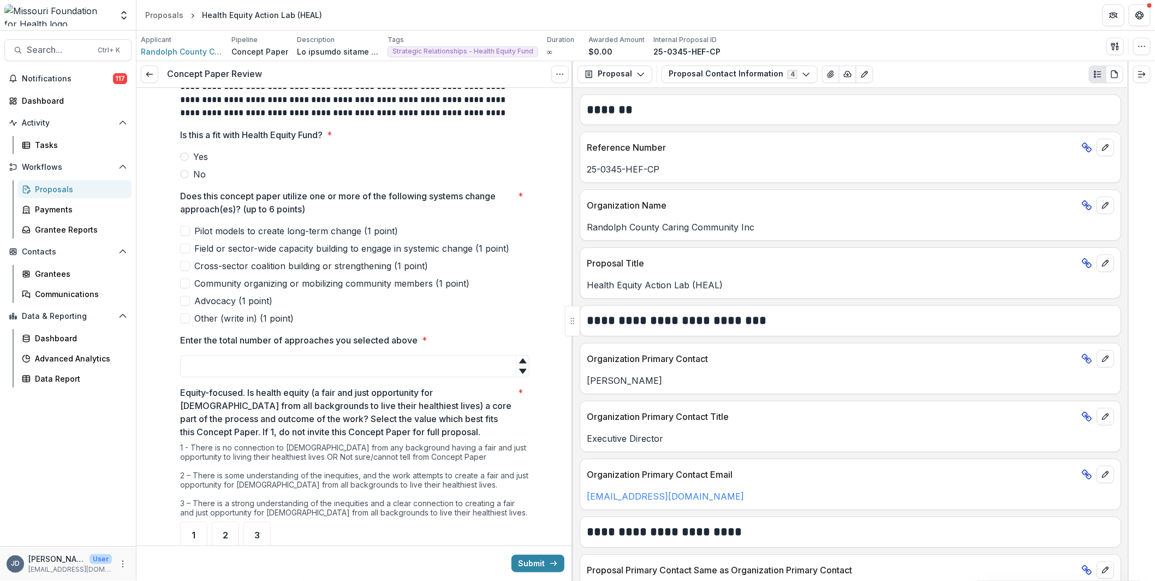
drag, startPoint x: 332, startPoint y: 324, endPoint x: 183, endPoint y: 223, distance: 180.3
copy div "Pilot models to create long-term change (1 point) Field or sector-wide capacity…"
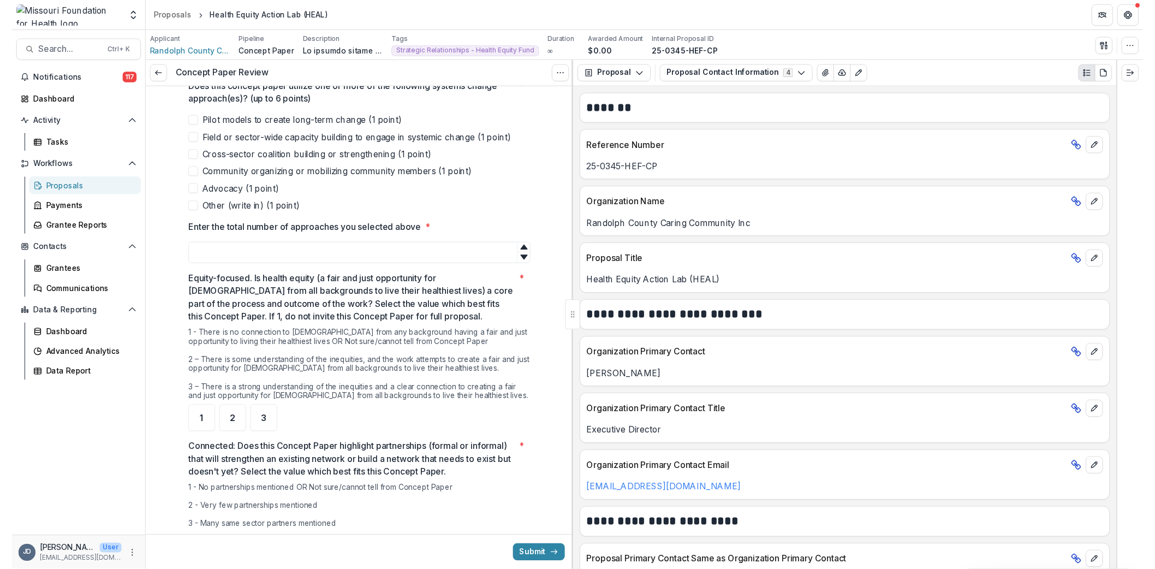
scroll to position [327, 0]
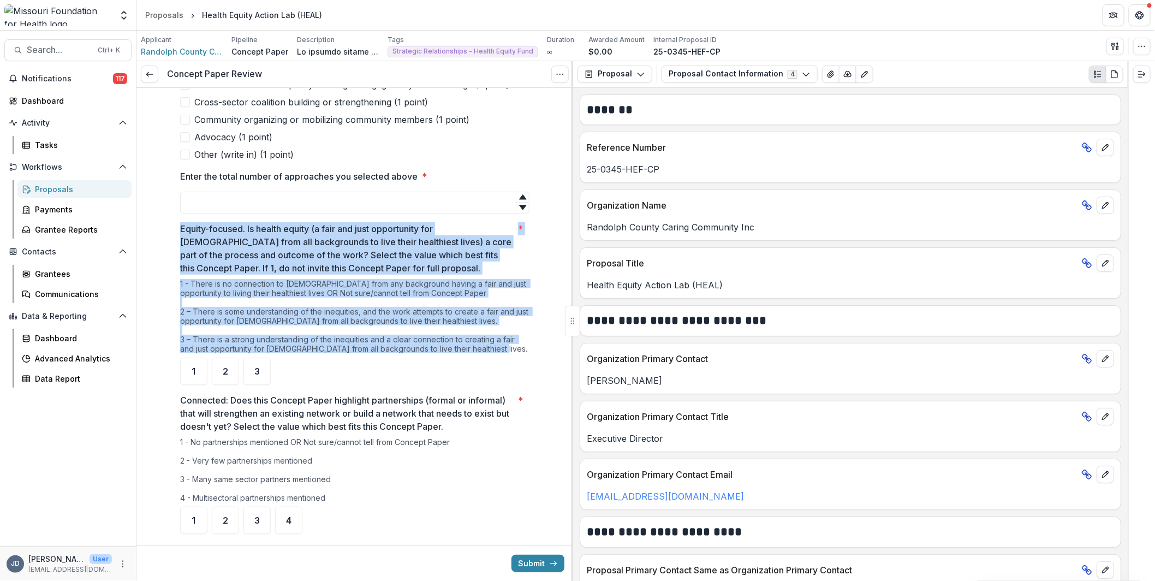
drag, startPoint x: 176, startPoint y: 226, endPoint x: 521, endPoint y: 347, distance: 364.6
copy div "Equity-focused. Is health equity (a fair and just opportunity for Missourians f…"
